Goal: Information Seeking & Learning: Understand process/instructions

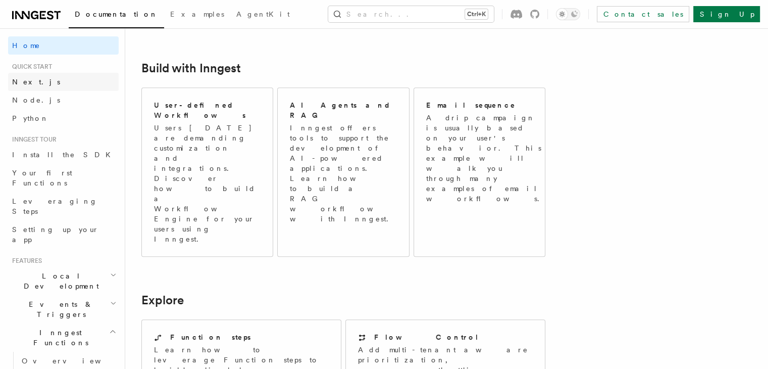
click at [32, 83] on span "Next.js" at bounding box center [36, 82] width 48 height 8
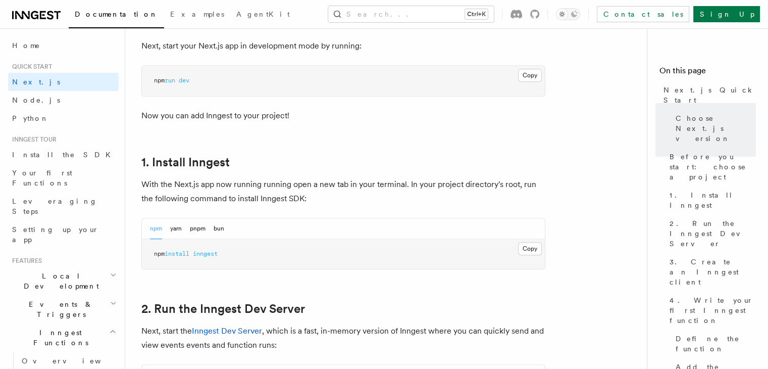
scroll to position [454, 0]
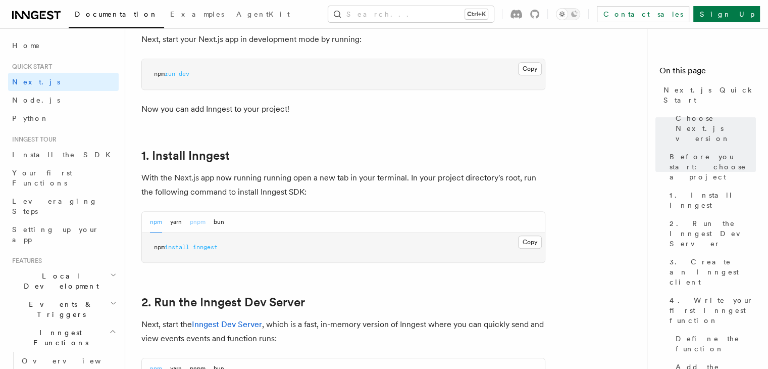
click at [204, 219] on button "pnpm" at bounding box center [198, 222] width 16 height 21
click at [527, 241] on button "Copy Copied" at bounding box center [530, 241] width 24 height 13
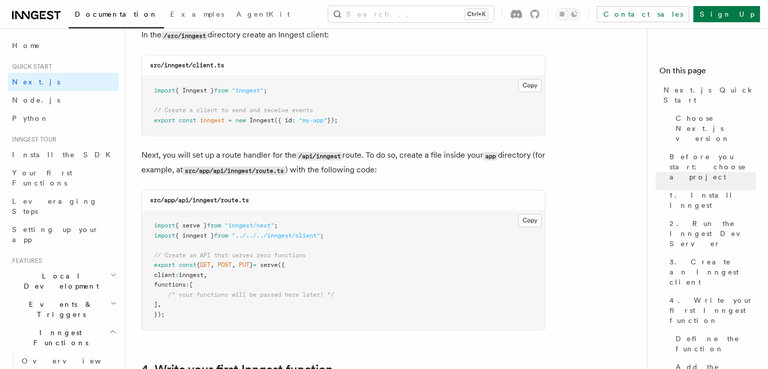
scroll to position [1363, 0]
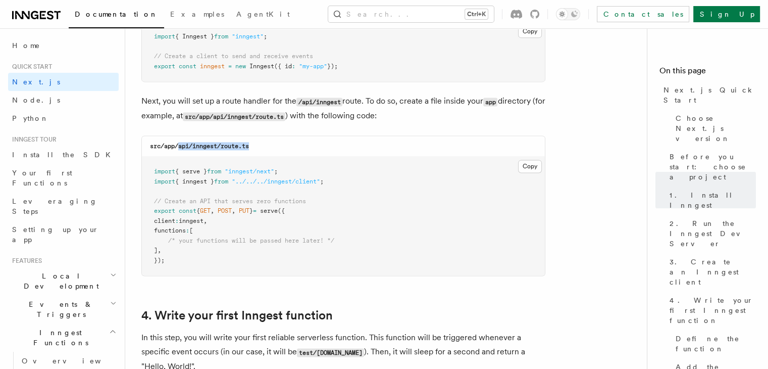
drag, startPoint x: 177, startPoint y: 147, endPoint x: 254, endPoint y: 147, distance: 77.3
click at [254, 147] on div "src/app/api/inngest/route.ts" at bounding box center [343, 146] width 403 height 21
copy code "api/inngest/route.ts"
click at [509, 212] on pre "import { serve } from "inngest/next" ; import { inngest } from "../../../innges…" at bounding box center [343, 216] width 403 height 119
click at [531, 168] on button "Copy Copied" at bounding box center [530, 166] width 24 height 13
